Goal: Task Accomplishment & Management: Complete application form

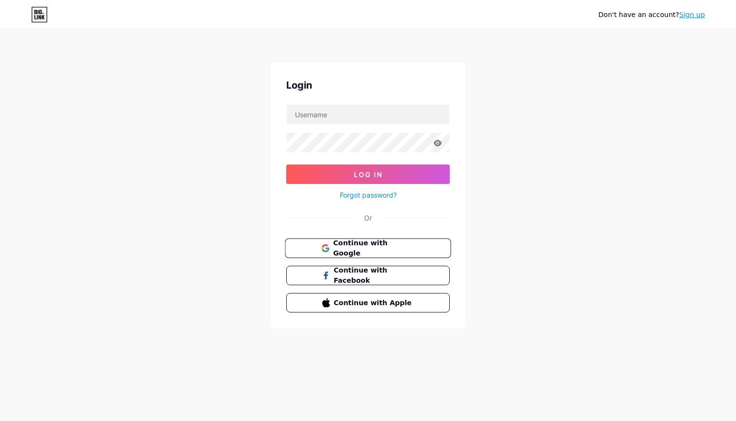
click at [369, 245] on span "Continue with Google" at bounding box center [373, 248] width 81 height 21
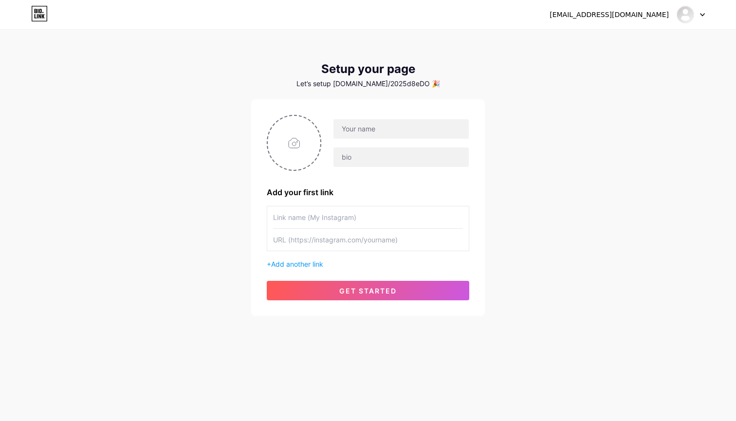
click at [702, 15] on icon at bounding box center [702, 14] width 5 height 3
click at [689, 206] on div "asutobi.tokyo.2025@gmail.com Dashboard Logout Setup your page Let’s setup bio.l…" at bounding box center [368, 173] width 736 height 347
click at [362, 15] on icon at bounding box center [703, 15] width 4 height 2
click at [362, 32] on link "Dashboard" at bounding box center [644, 40] width 121 height 26
click at [362, 14] on icon at bounding box center [702, 14] width 5 height 3
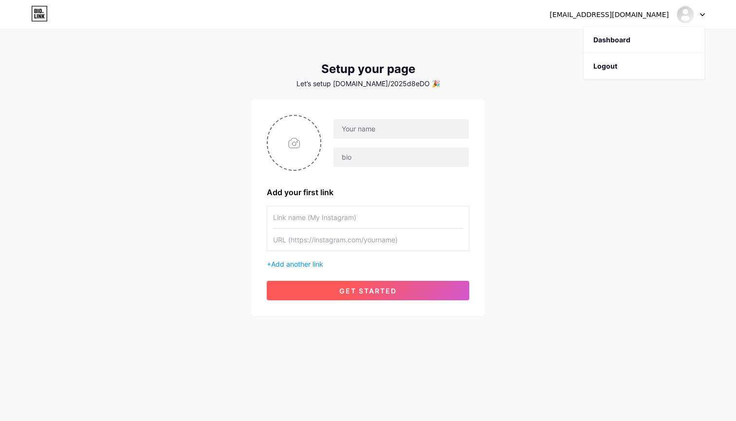
click at [362, 168] on span "get started" at bounding box center [367, 291] width 57 height 8
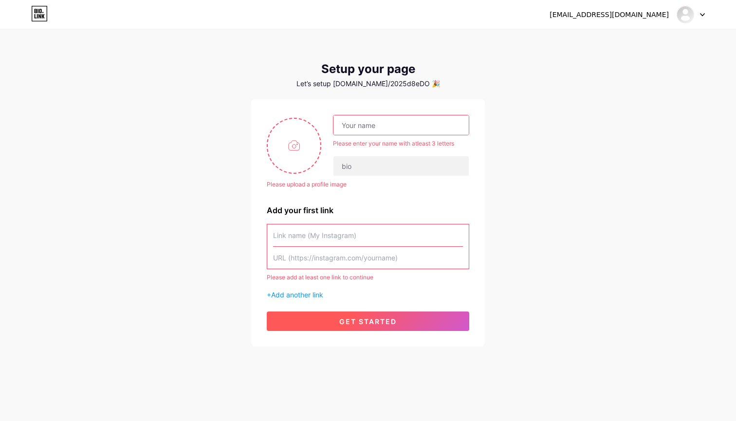
click at [362, 168] on button "get started" at bounding box center [368, 321] width 203 height 19
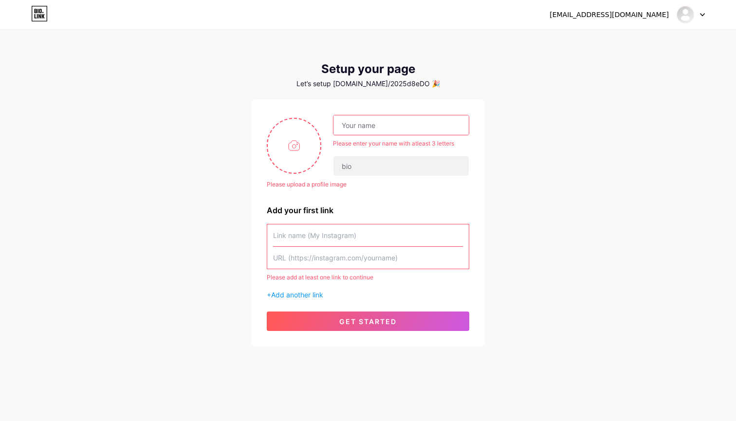
click at [43, 23] on link at bounding box center [39, 15] width 17 height 18
